Goal: Obtain resource: Obtain resource

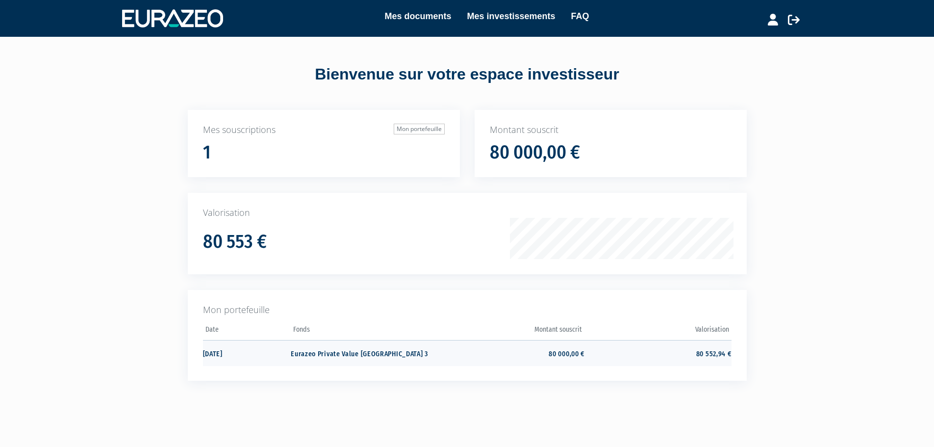
click at [301, 352] on td "Eurazeo Private Value [GEOGRAPHIC_DATA] 3" at bounding box center [364, 353] width 147 height 26
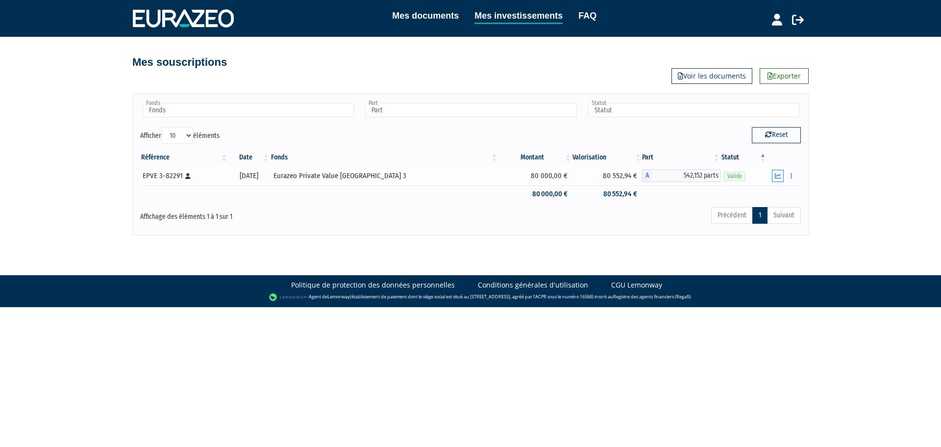
click at [778, 176] on icon "button" at bounding box center [778, 176] width 6 height 6
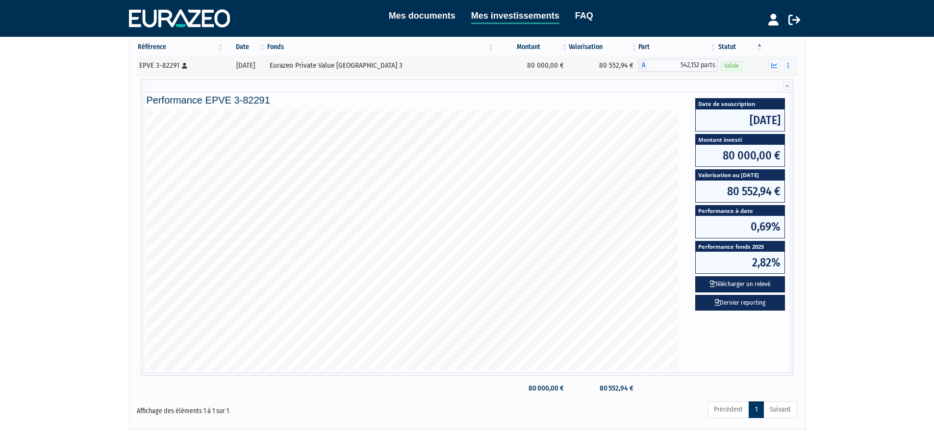
scroll to position [116, 0]
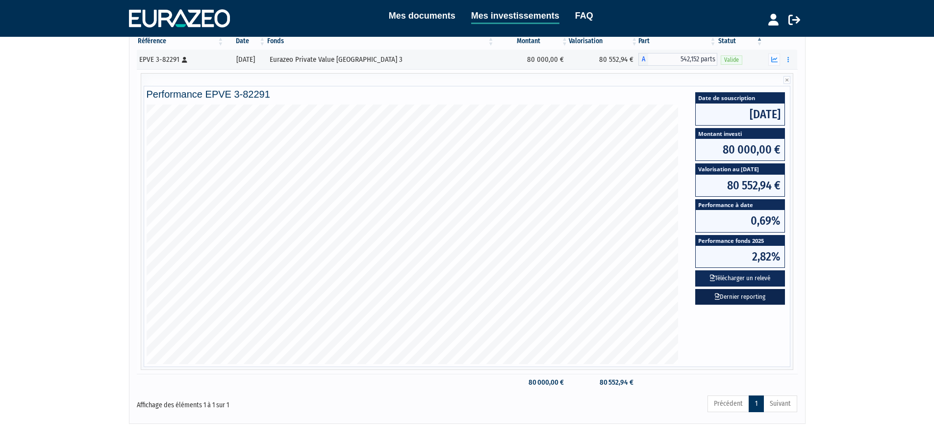
click at [728, 295] on link "Dernier reporting" at bounding box center [740, 297] width 90 height 16
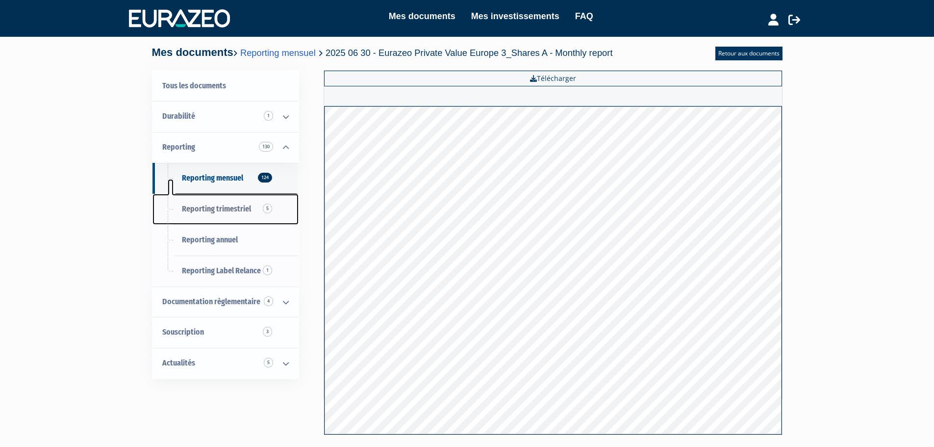
click at [208, 208] on span "Reporting trimestriel 5" at bounding box center [216, 208] width 69 height 9
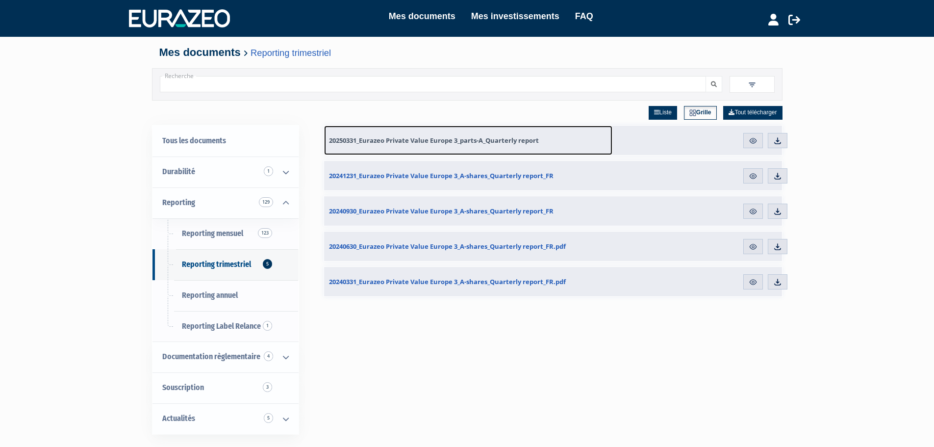
click at [411, 139] on span "20250331_Eurazeo Private Value Europe 3_parts-A_Quarterly report" at bounding box center [434, 140] width 210 height 9
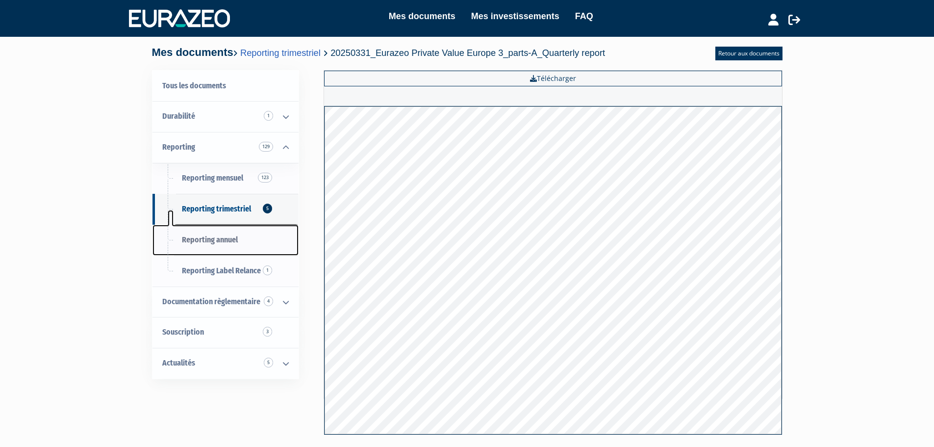
click at [199, 242] on span "Reporting annuel" at bounding box center [210, 239] width 56 height 9
